Goal: Task Accomplishment & Management: Use online tool/utility

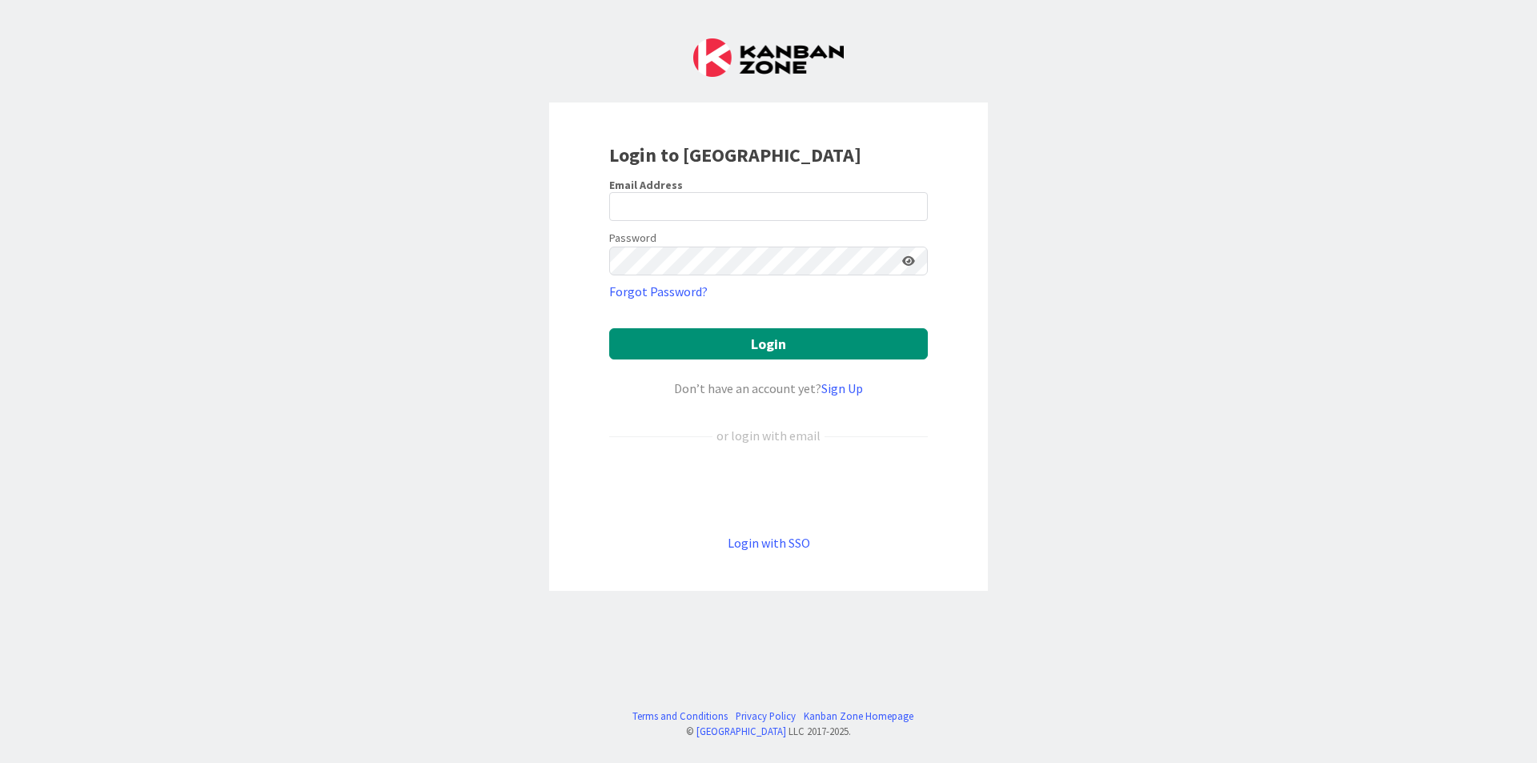
click at [842, 191] on div "Email Address" at bounding box center [768, 185] width 319 height 14
click at [820, 213] on input "email" at bounding box center [768, 206] width 319 height 29
type input "[EMAIL_ADDRESS][DOMAIN_NAME]"
drag, startPoint x: 1019, startPoint y: 279, endPoint x: 1027, endPoint y: 280, distance: 8.0
click at [1027, 280] on div "Login to [GEOGRAPHIC_DATA] Email Address [EMAIL_ADDRESS][DOMAIN_NAME] Password …" at bounding box center [768, 381] width 1537 height 763
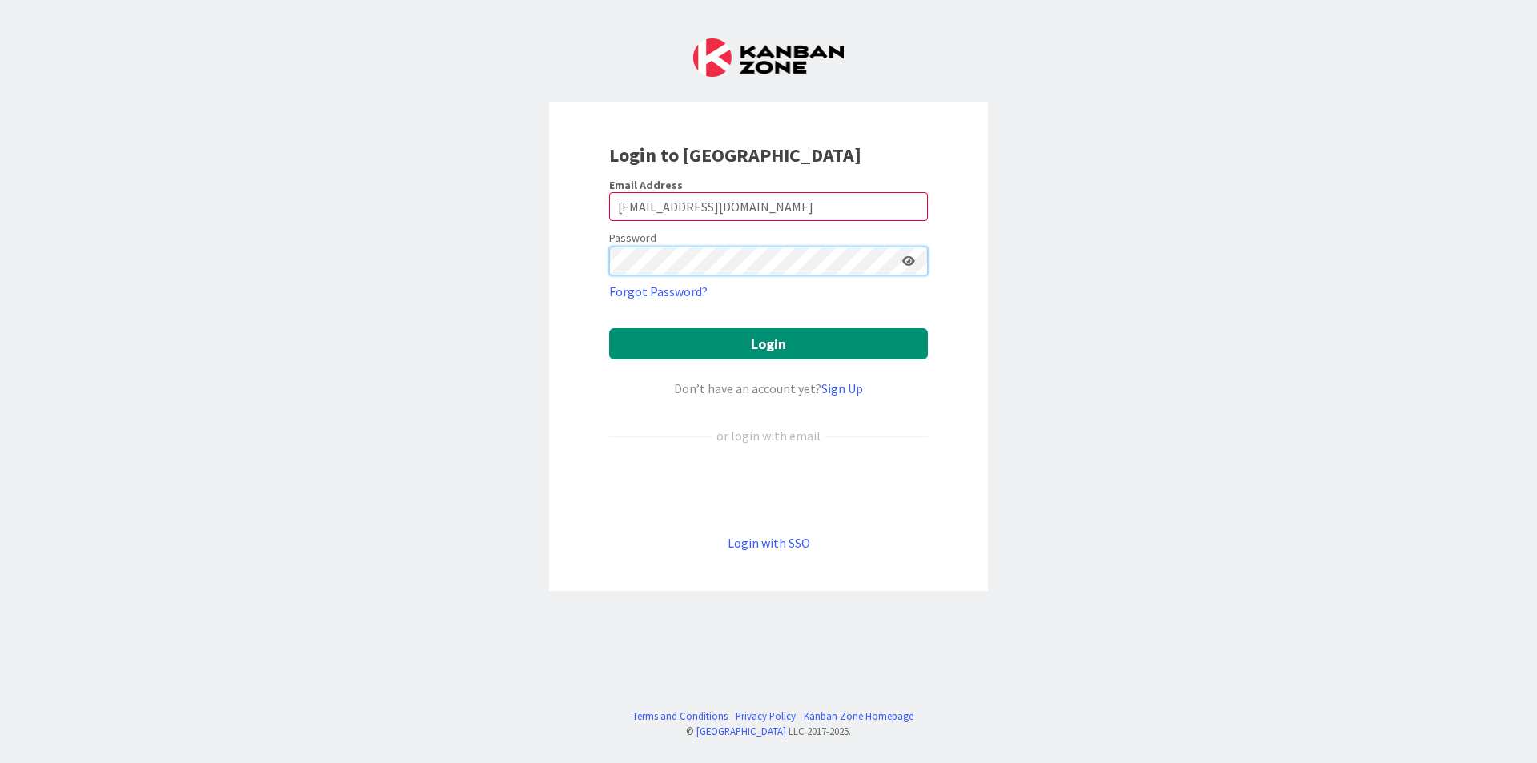
click at [609, 328] on button "Login" at bounding box center [768, 343] width 319 height 31
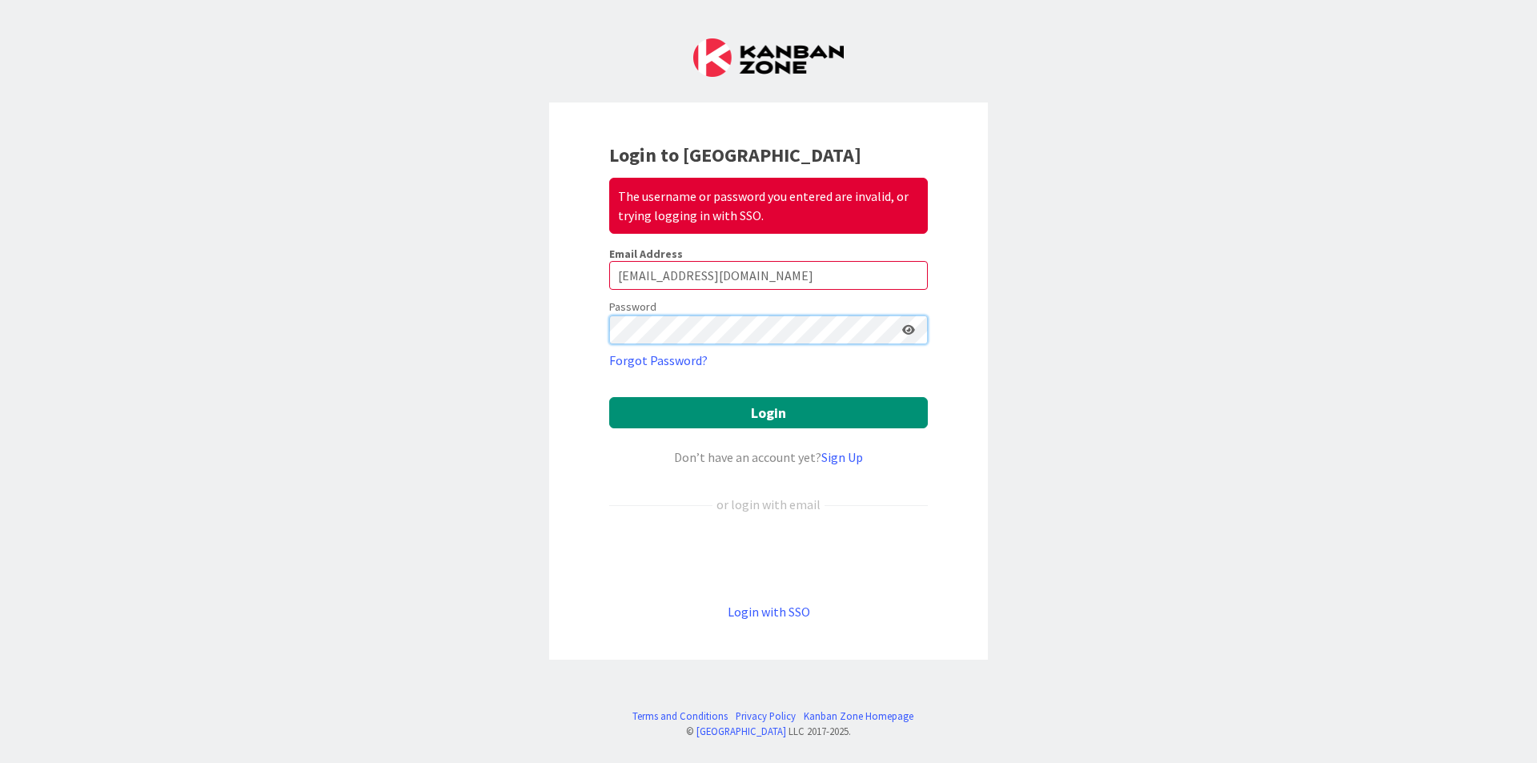
click at [424, 300] on div "Login to Kanban Zone The username or password you entered are invalid, or tryin…" at bounding box center [768, 381] width 1537 height 763
click at [609, 397] on button "Login" at bounding box center [768, 412] width 319 height 31
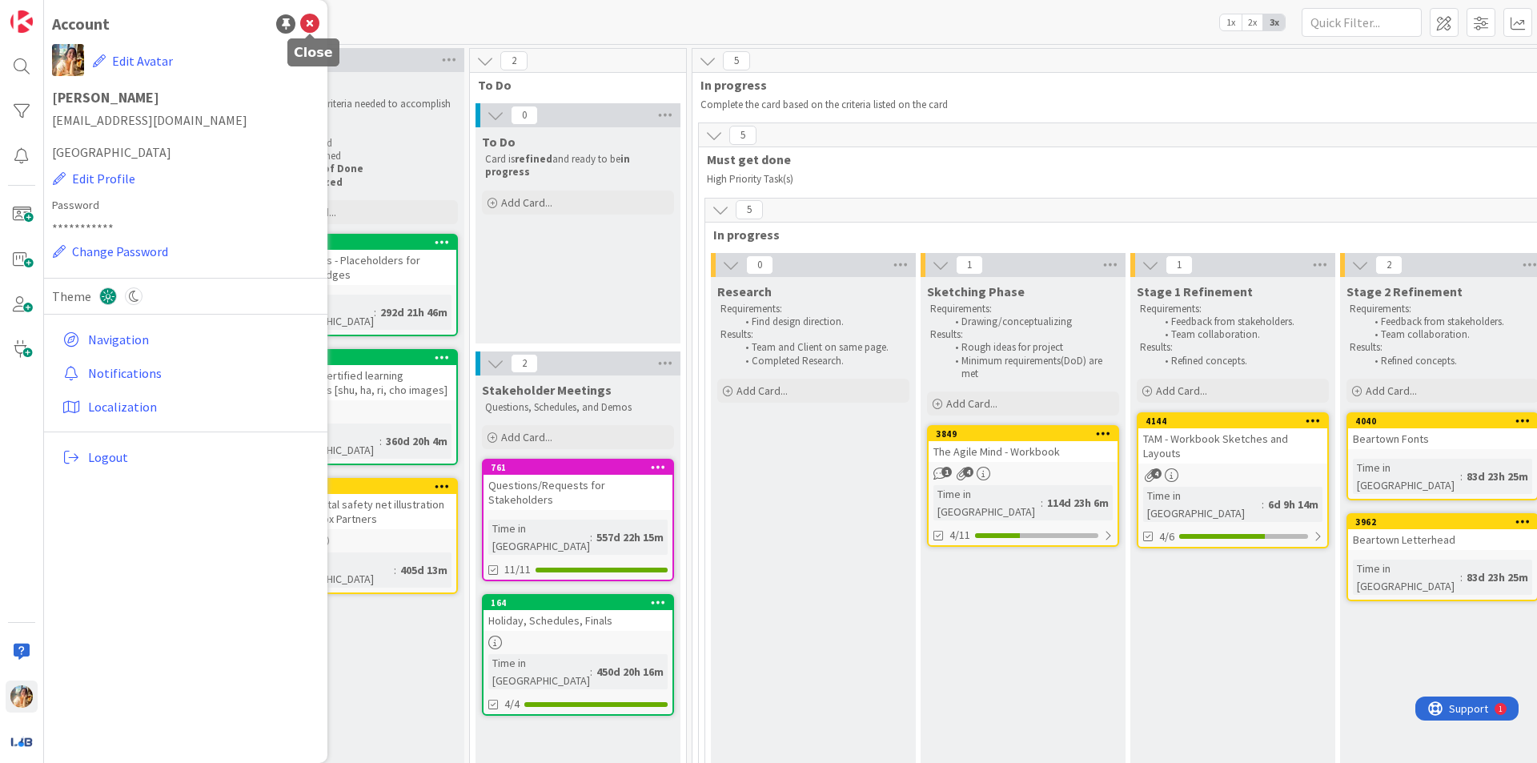
click at [312, 21] on icon at bounding box center [309, 23] width 19 height 19
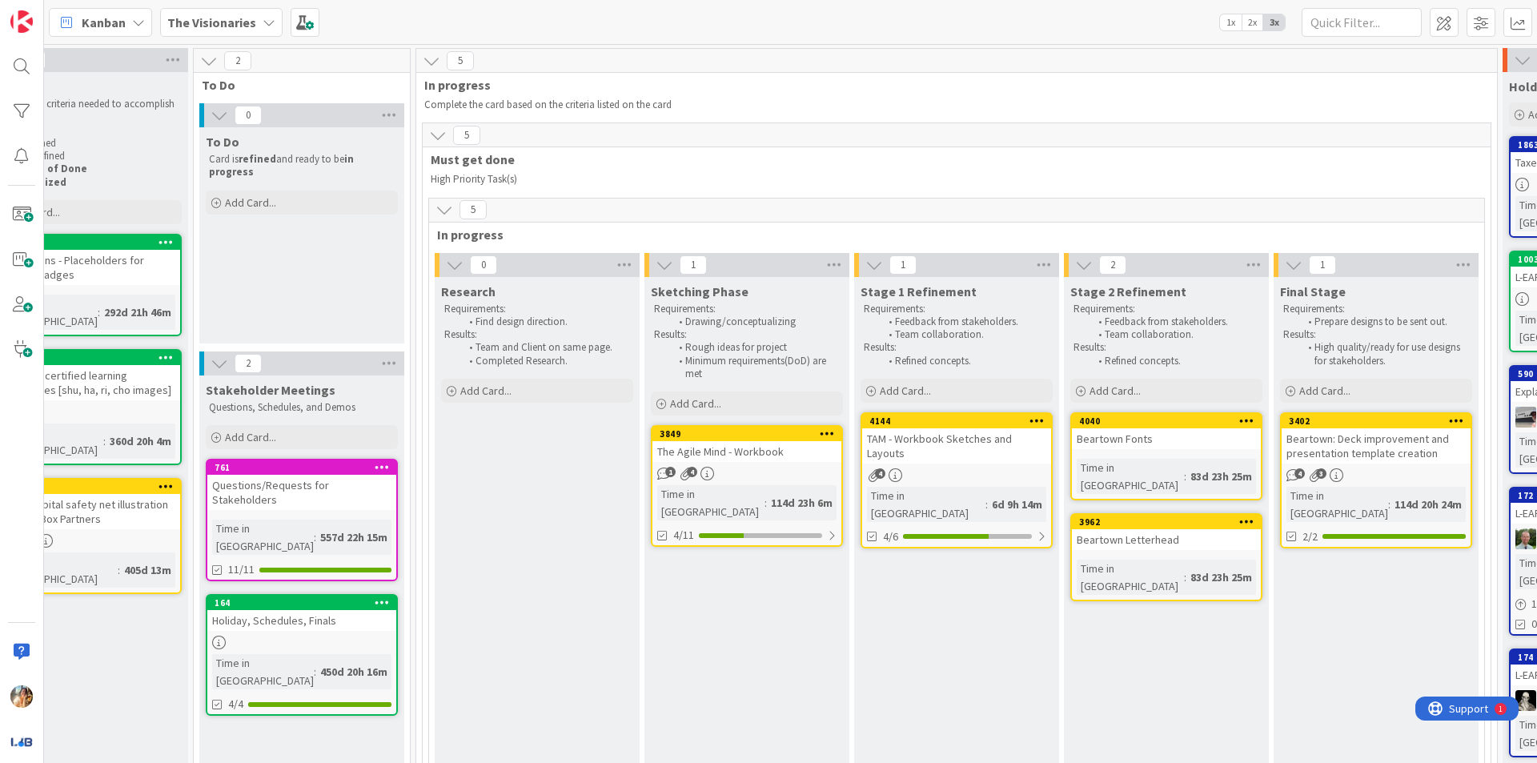
scroll to position [0, 314]
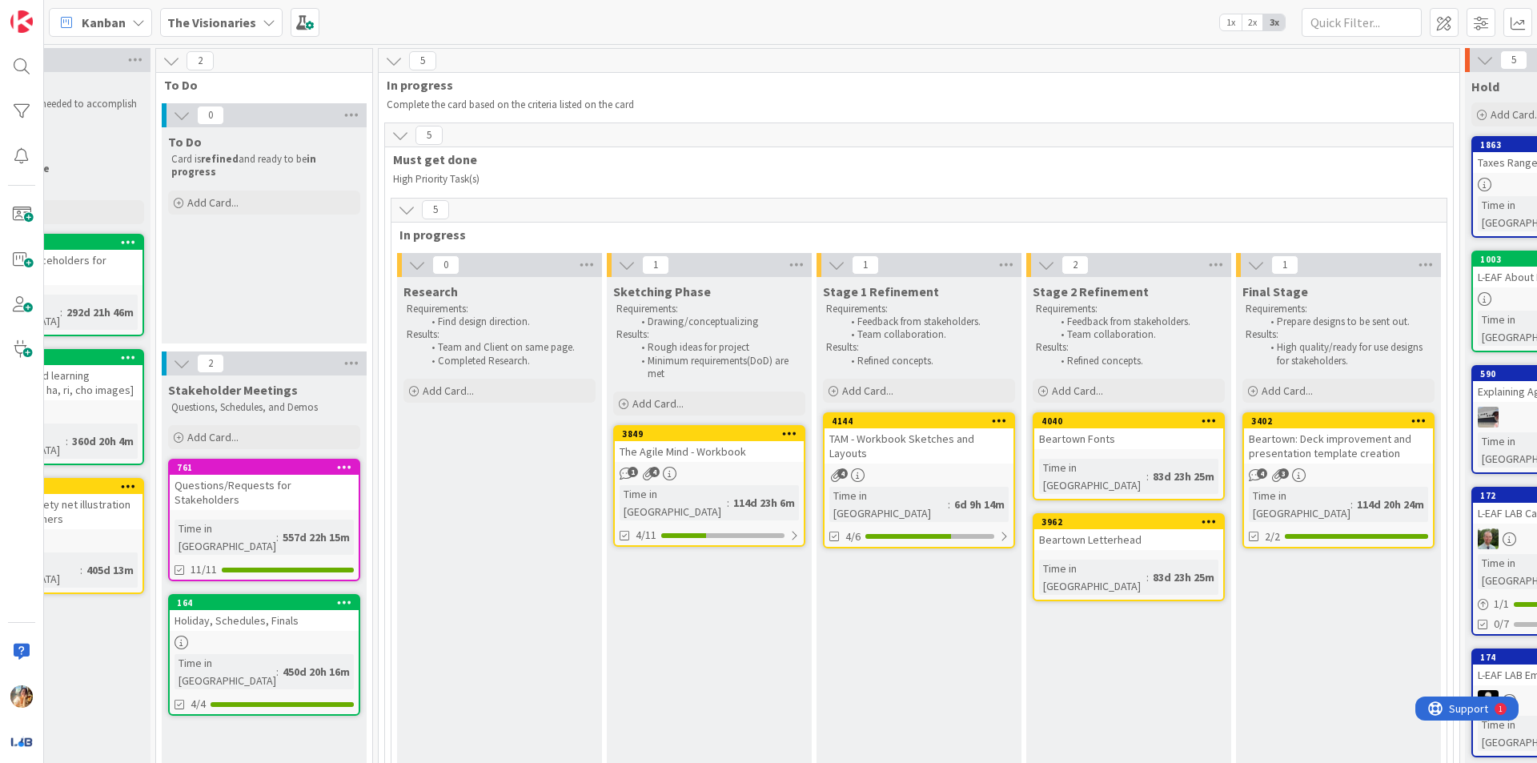
click at [227, 23] on b "The Visionaries" at bounding box center [211, 22] width 89 height 16
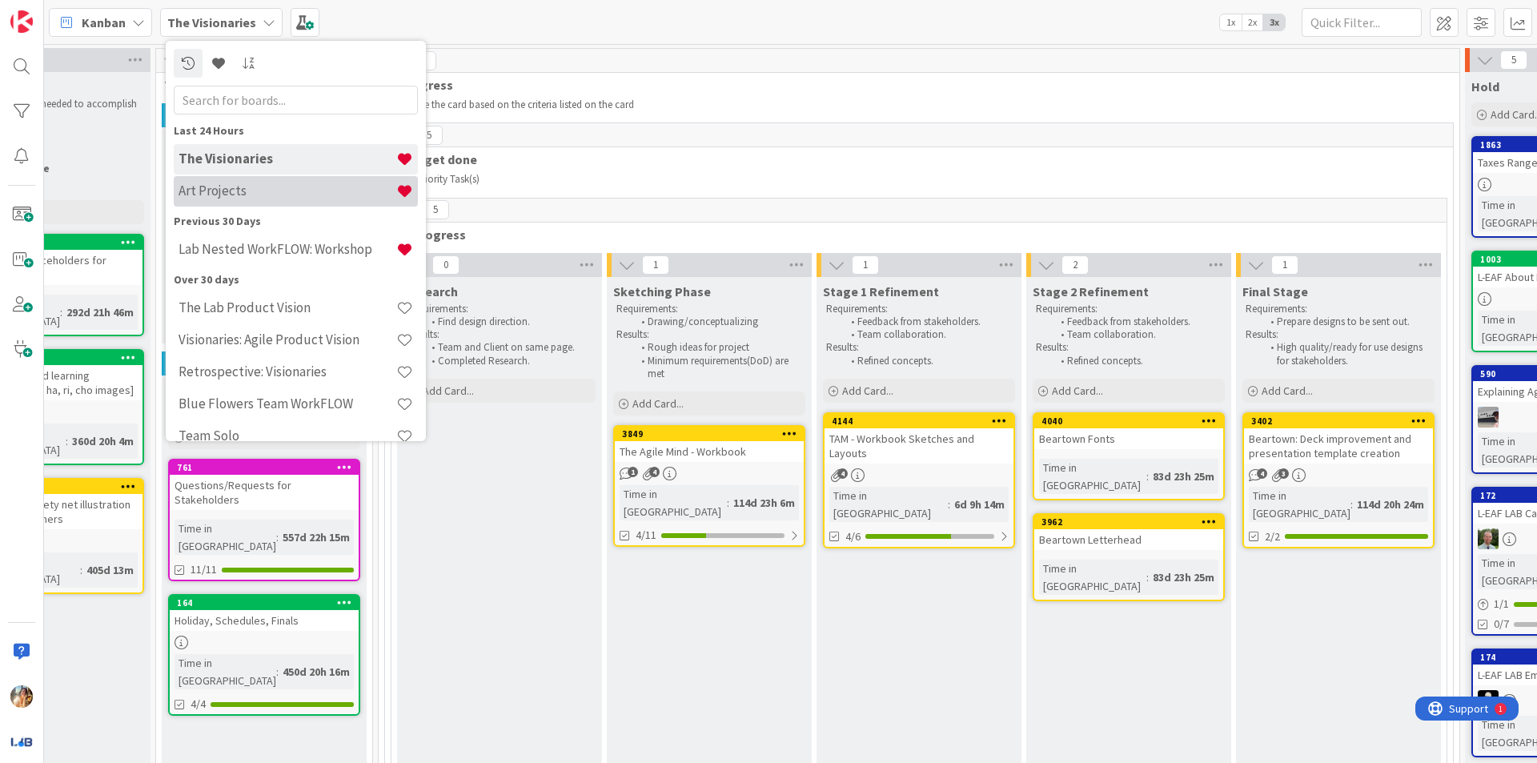
click at [289, 191] on h4 "Art Projects" at bounding box center [288, 191] width 218 height 16
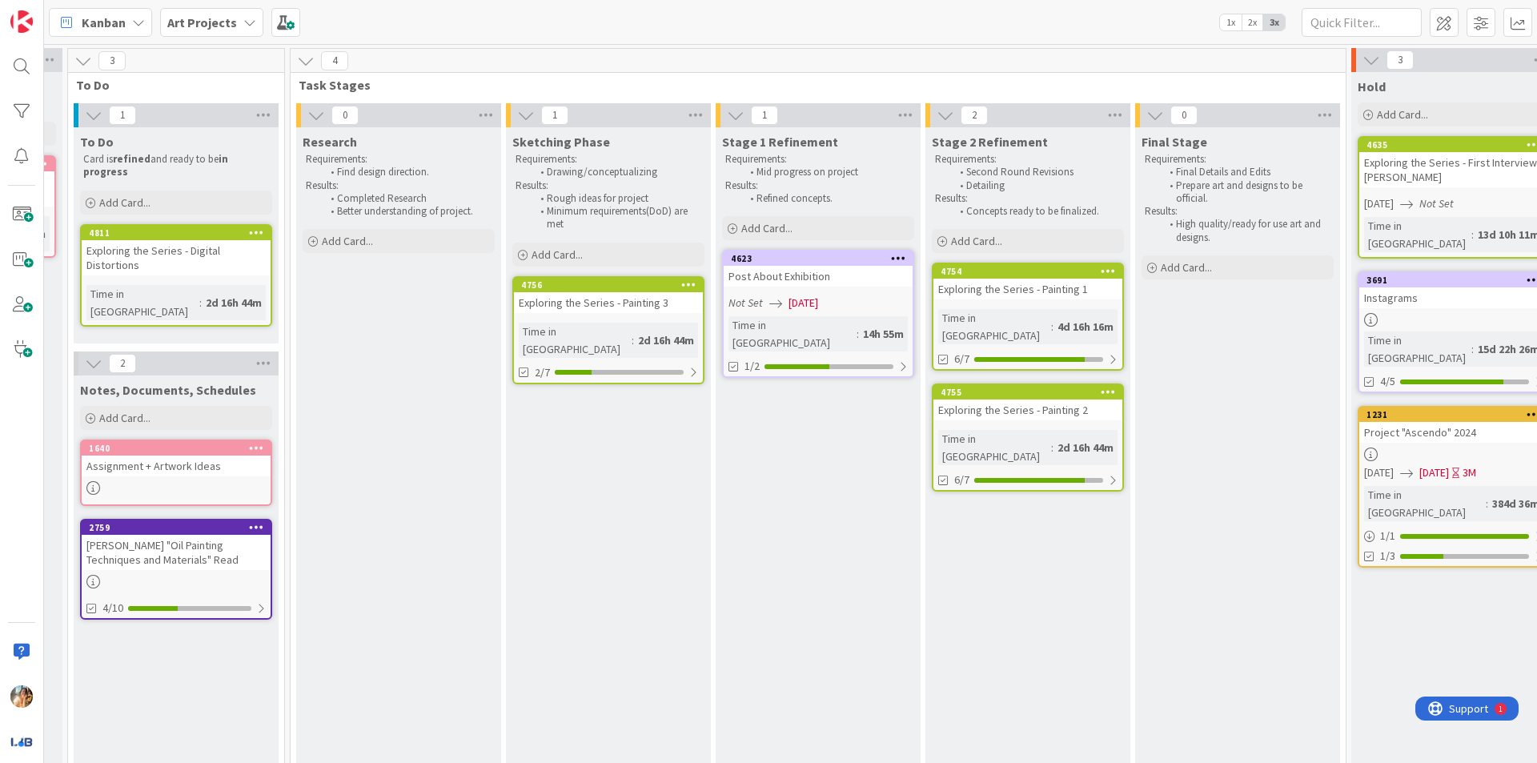
scroll to position [0, 442]
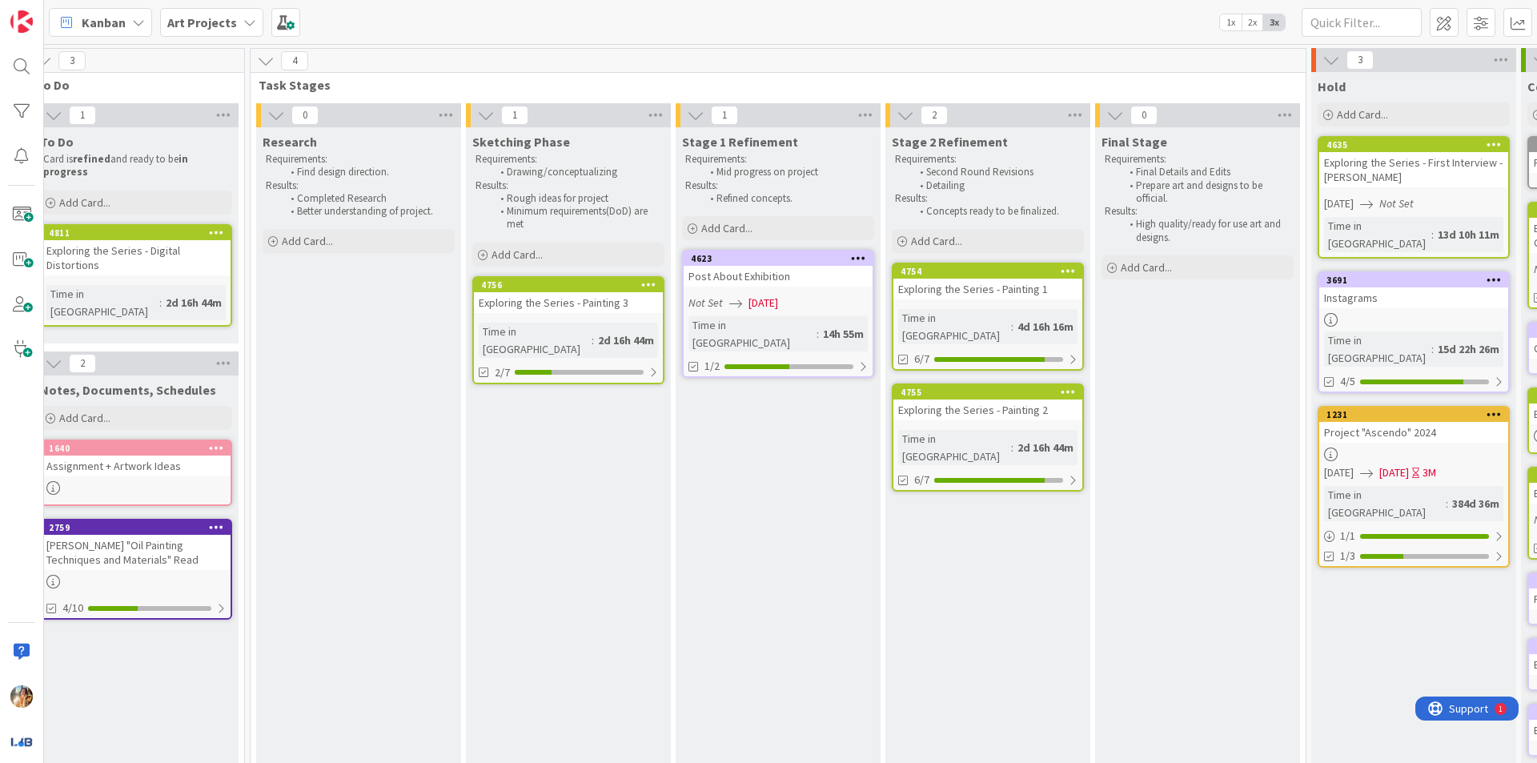
click at [814, 272] on div "Post About Exhibition" at bounding box center [778, 276] width 189 height 21
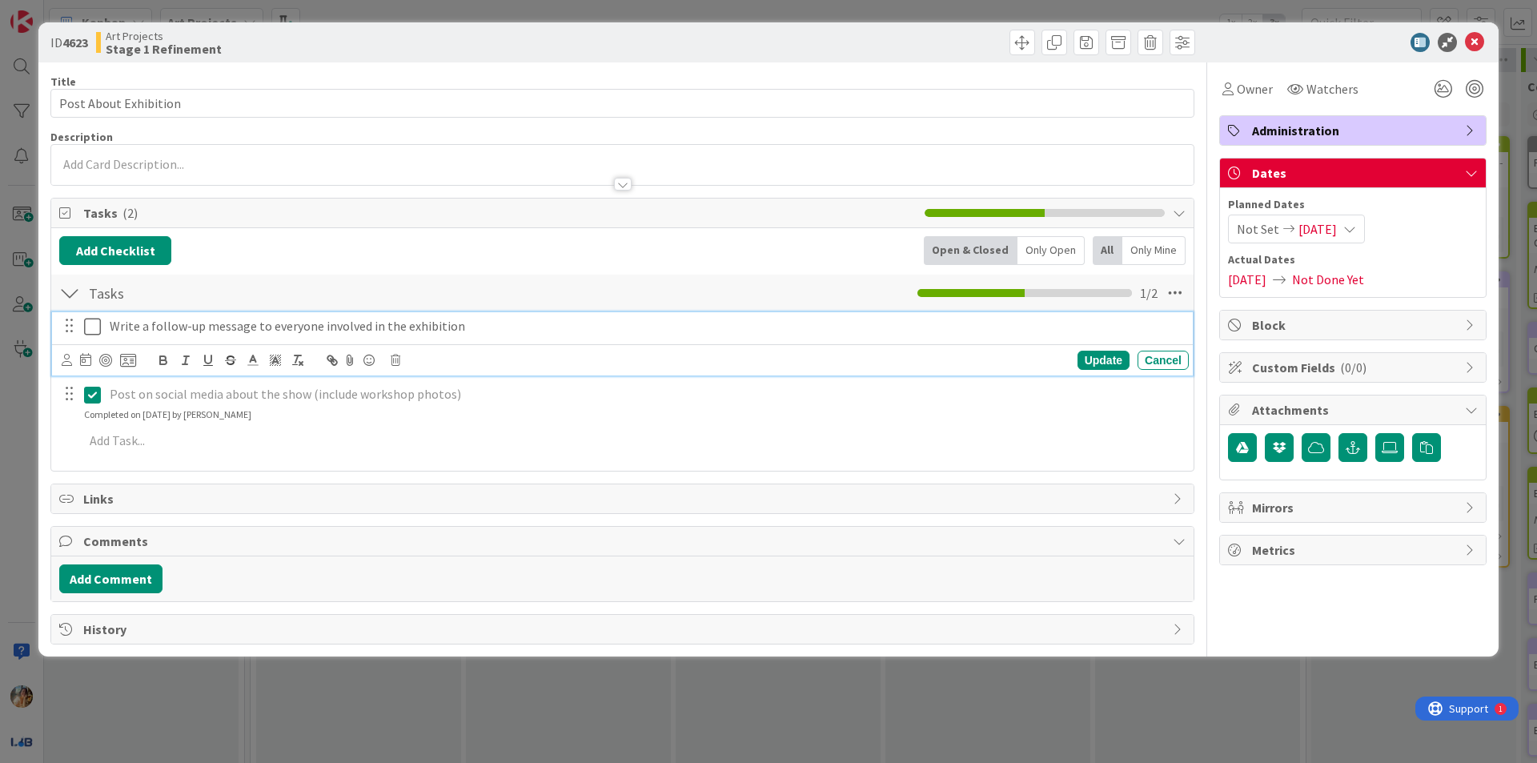
click at [103, 322] on div "Write a follow-up message to everyone involved in the exhibition" at bounding box center [646, 326] width 1086 height 28
click at [93, 323] on icon at bounding box center [92, 326] width 17 height 19
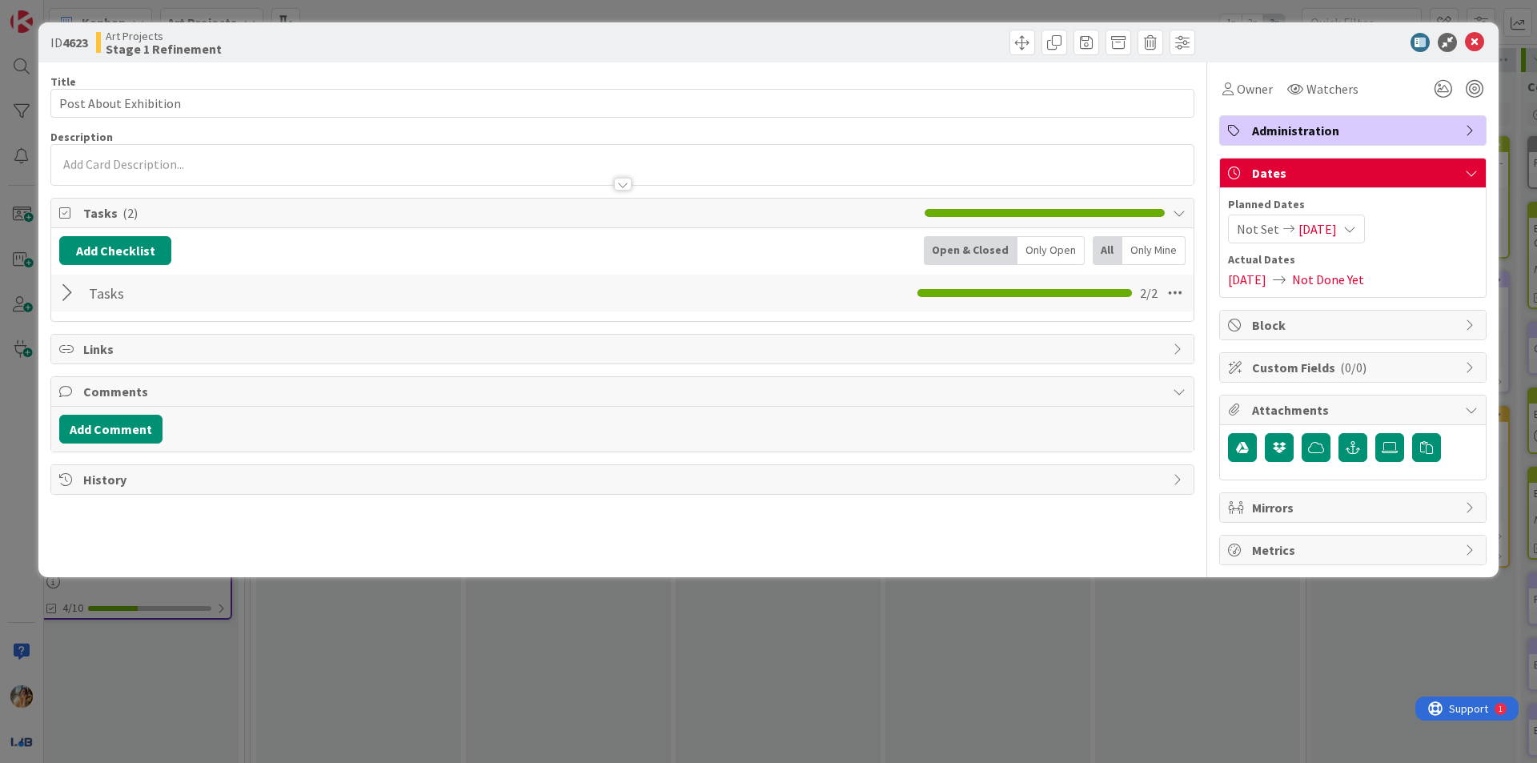
click at [686, 657] on div "ID 4623 Art Projects Stage 1 Refinement Title 21 / 128 Post About Exhibition De…" at bounding box center [768, 381] width 1537 height 763
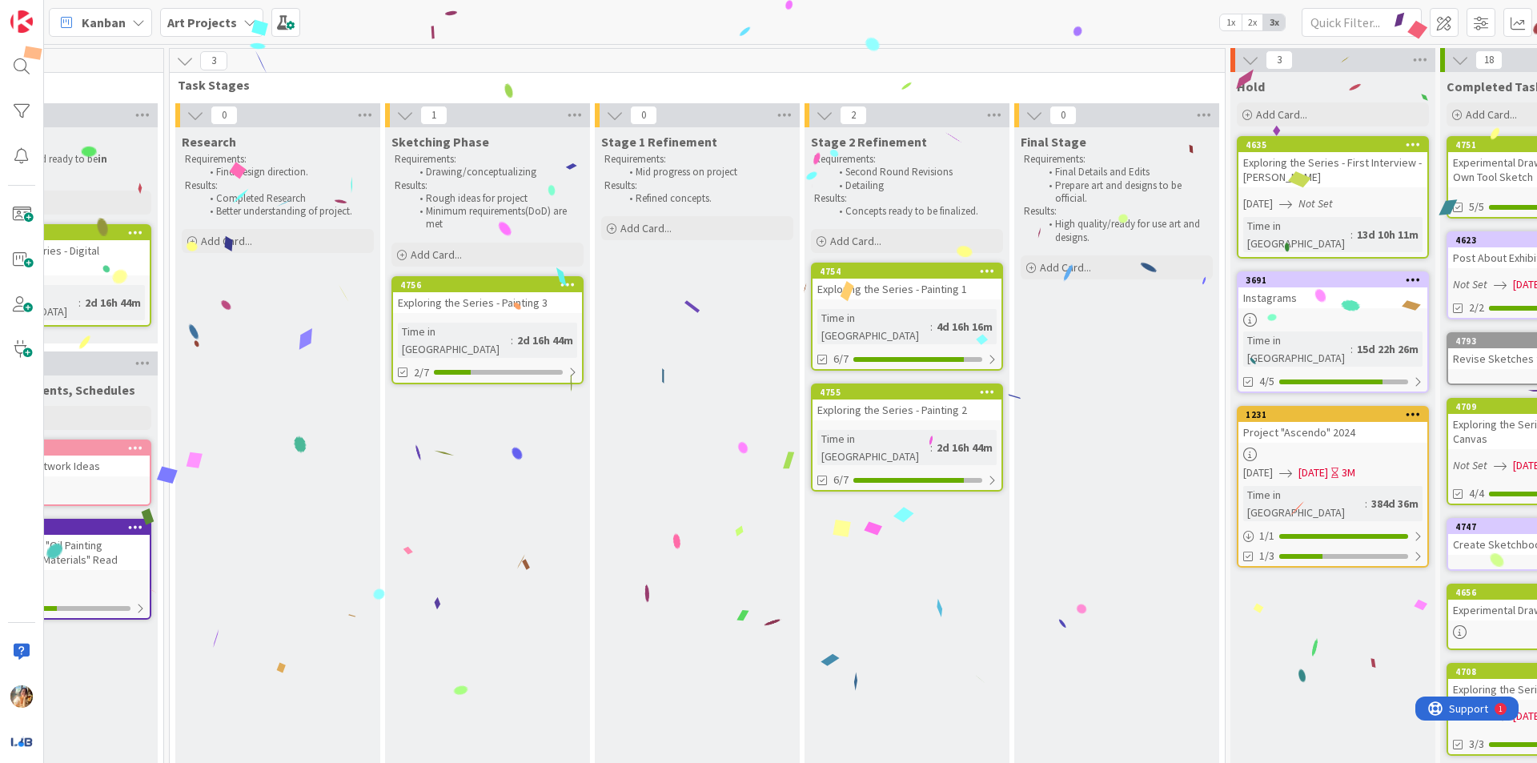
scroll to position [0, 349]
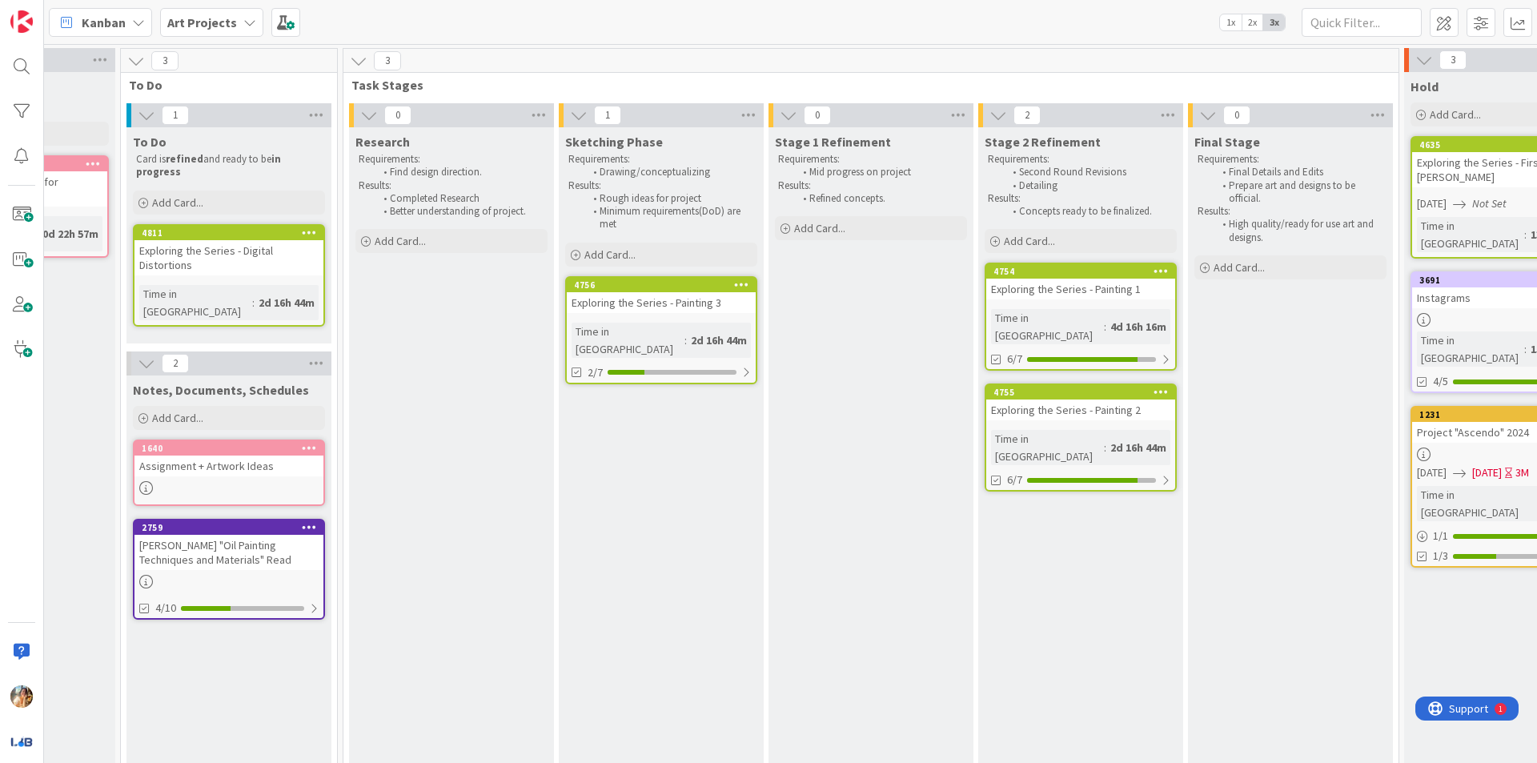
click at [672, 305] on div "Exploring the Series - Painting 3" at bounding box center [661, 302] width 189 height 21
